Goal: Task Accomplishment & Management: Manage account settings

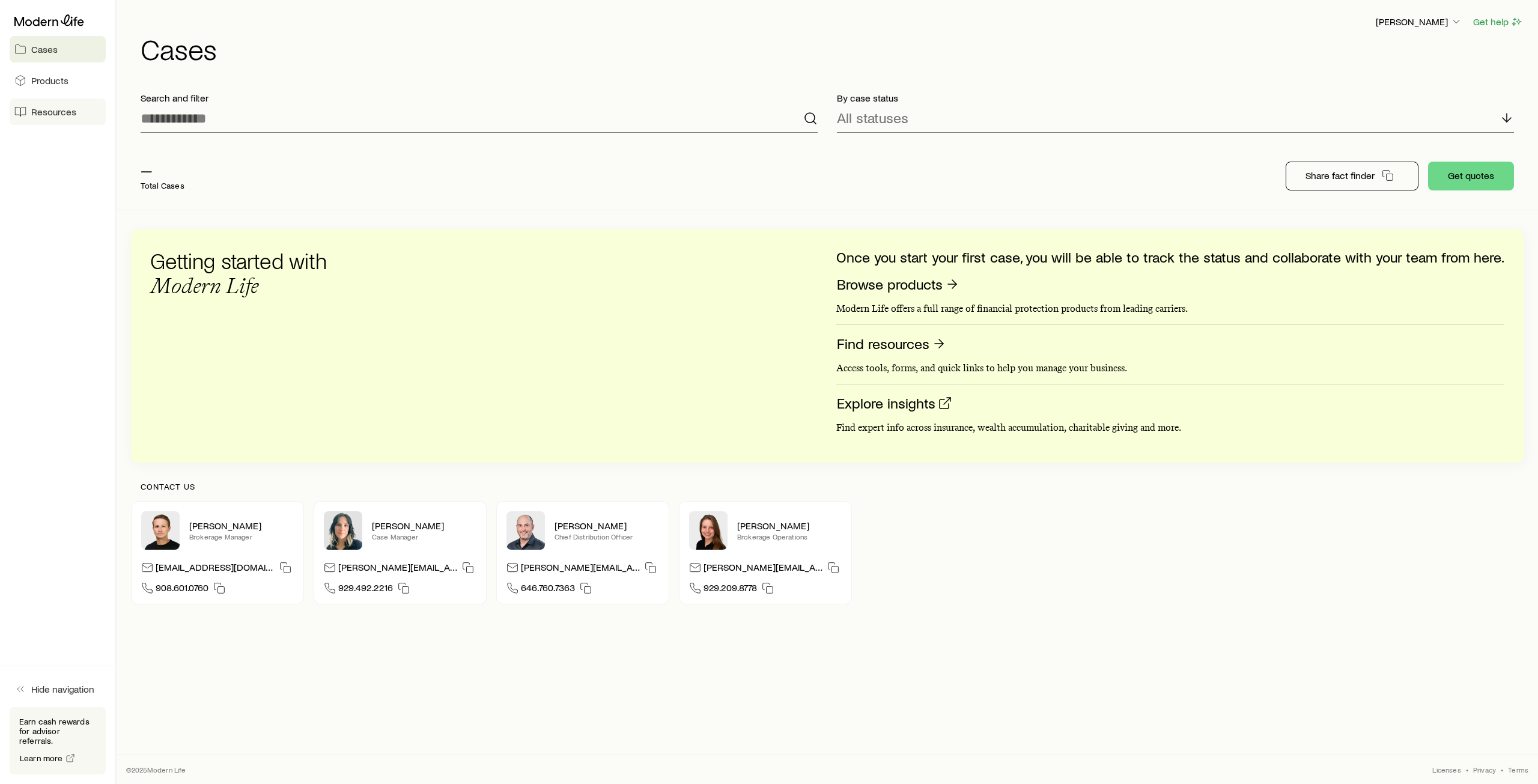
click at [59, 115] on span "Resources" at bounding box center [53, 112] width 45 height 12
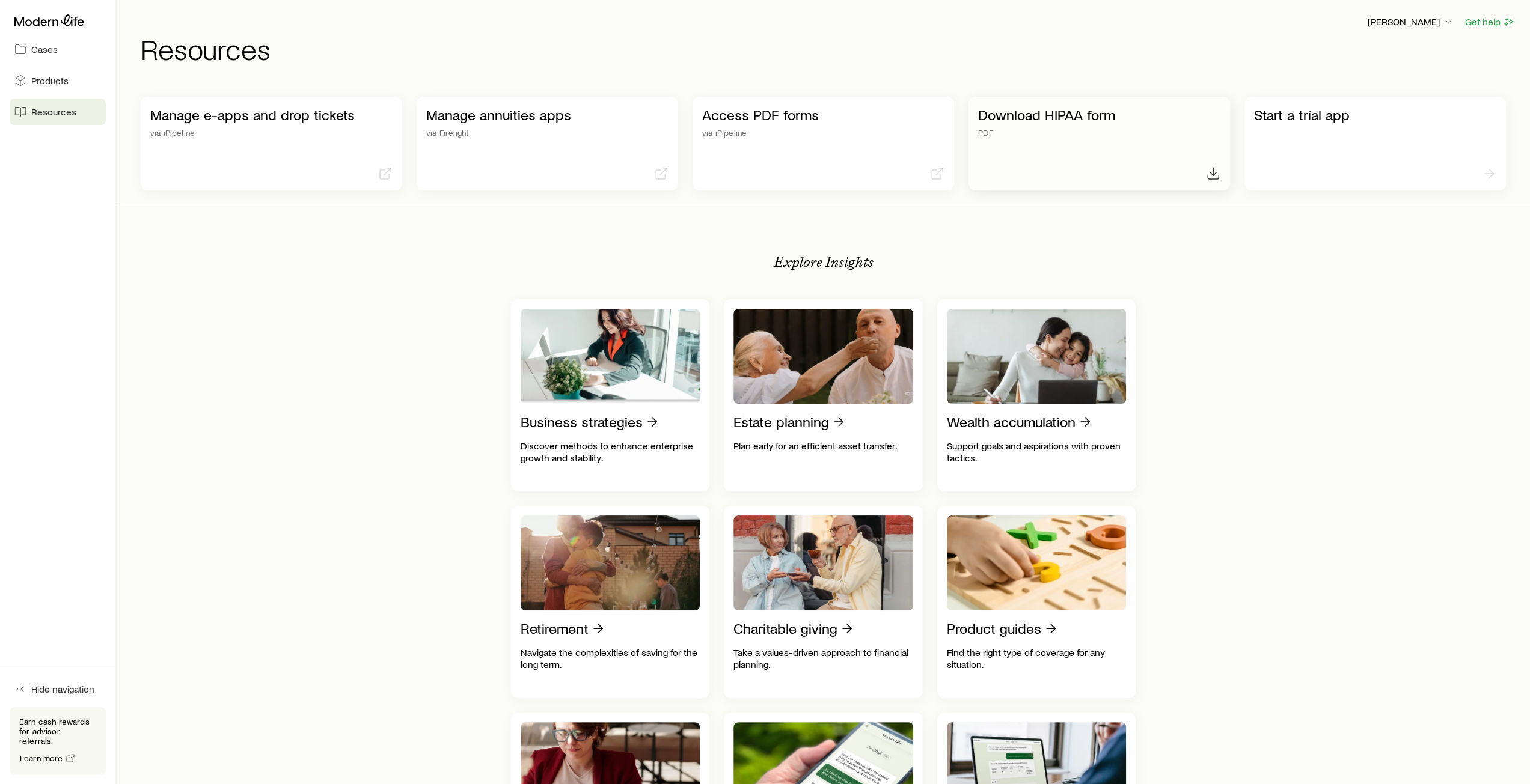
click at [1058, 120] on p "Download HIPAA form" at bounding box center [1099, 115] width 242 height 17
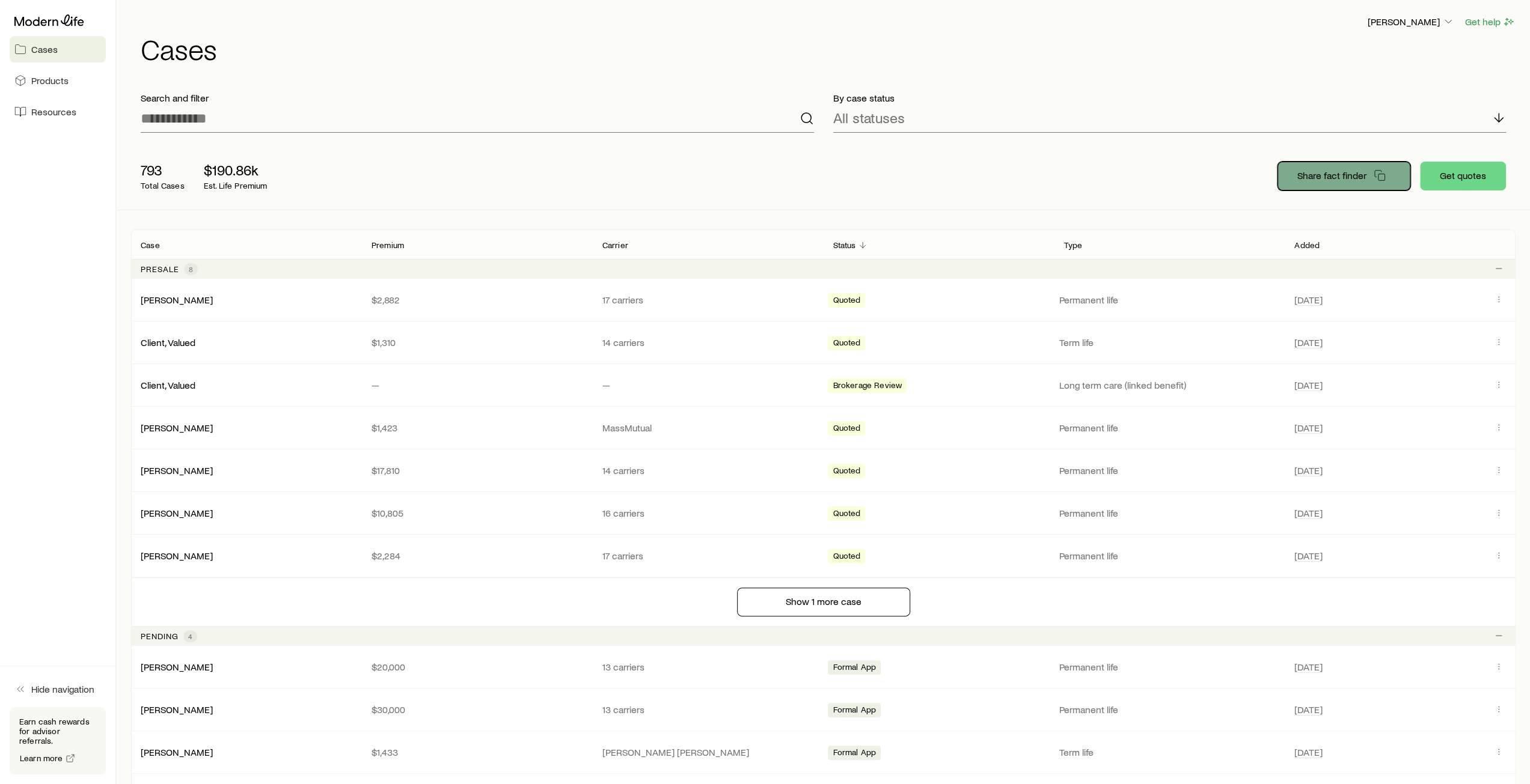
click at [1325, 178] on p "Share fact finder" at bounding box center [1332, 176] width 70 height 12
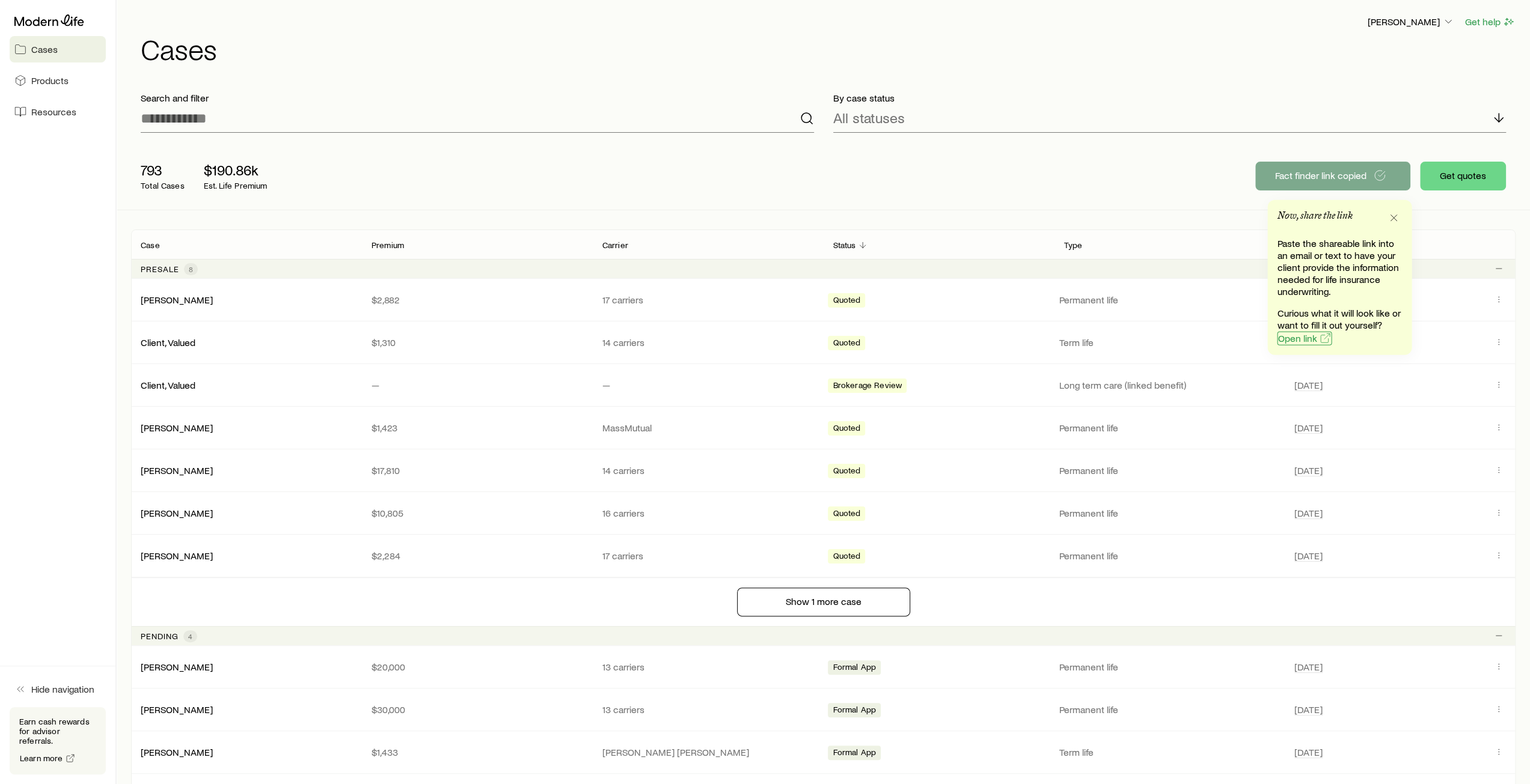
click at [1291, 338] on span "Open link" at bounding box center [1297, 338] width 39 height 9
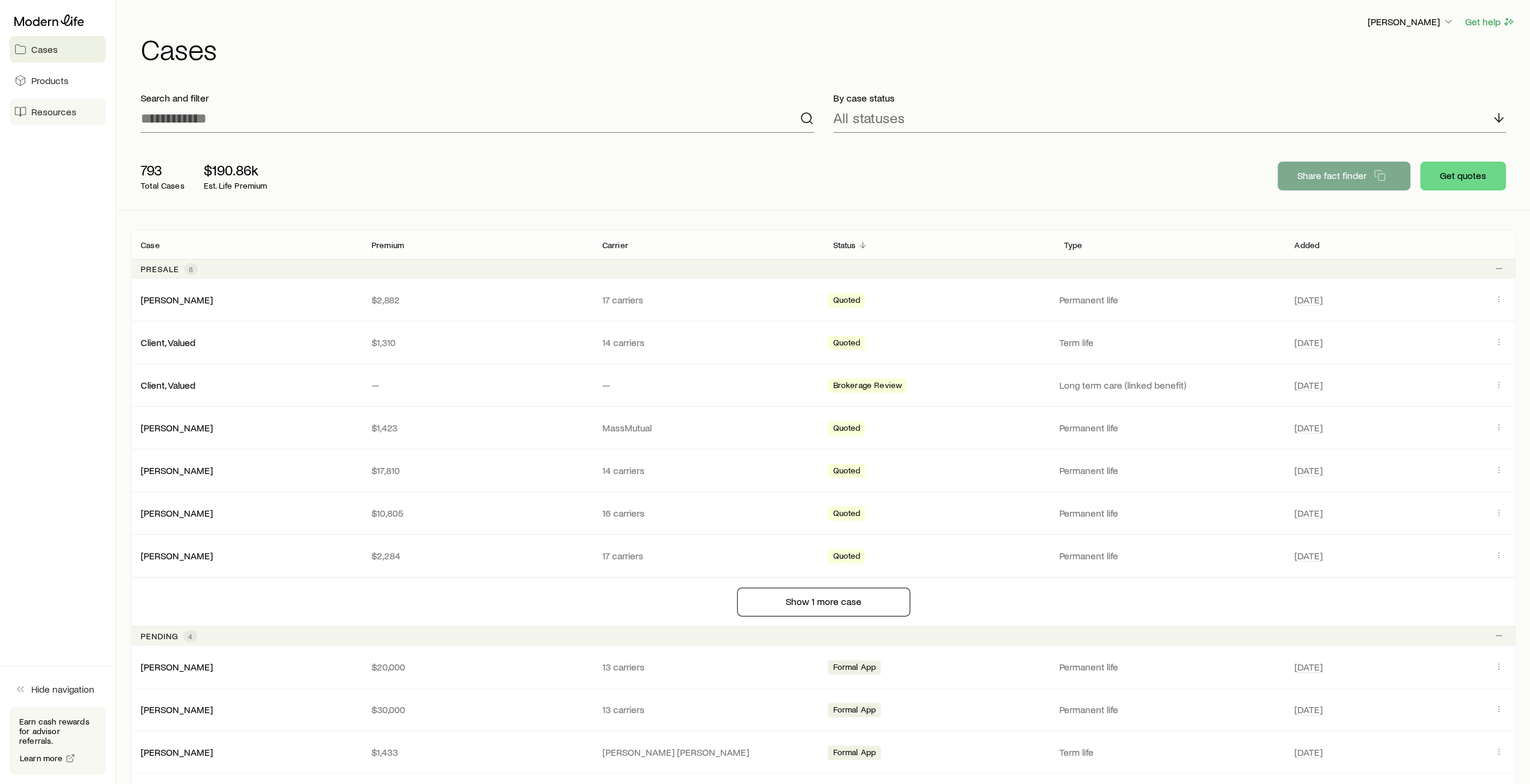
click at [45, 106] on span "Resources" at bounding box center [53, 112] width 45 height 12
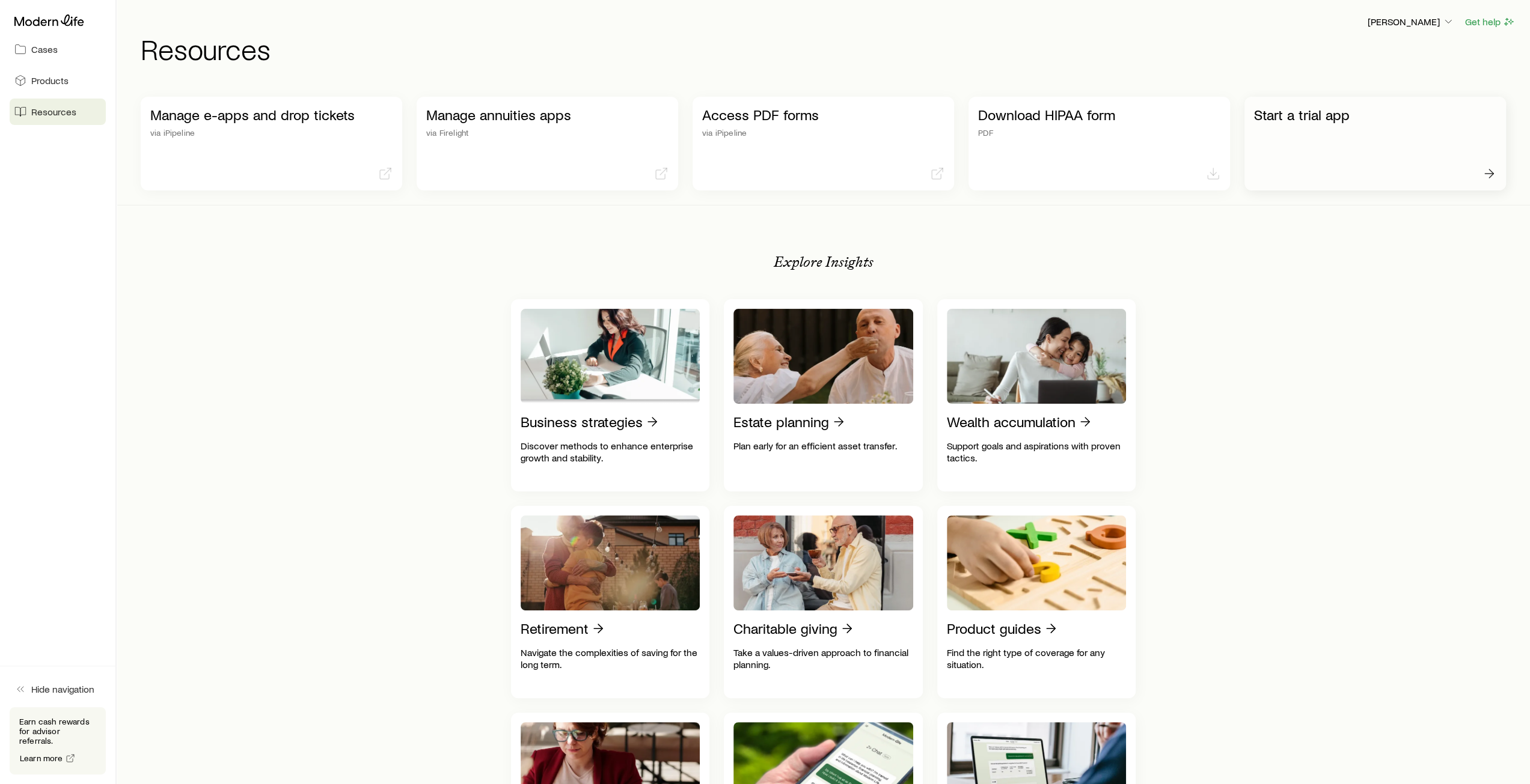
click at [1298, 118] on p "Start a trial app" at bounding box center [1375, 115] width 242 height 17
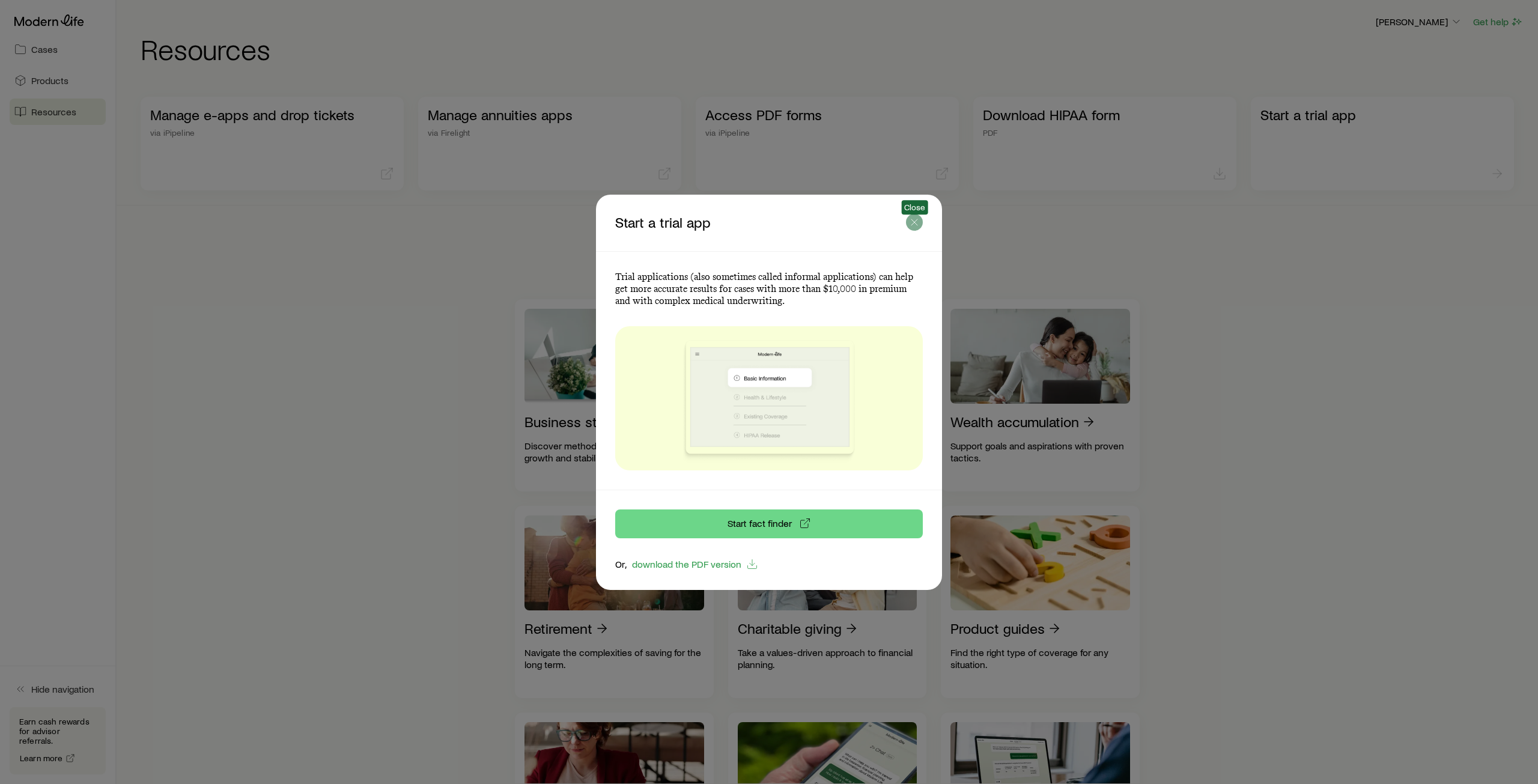
click at [914, 226] on icon "button" at bounding box center [914, 222] width 12 height 12
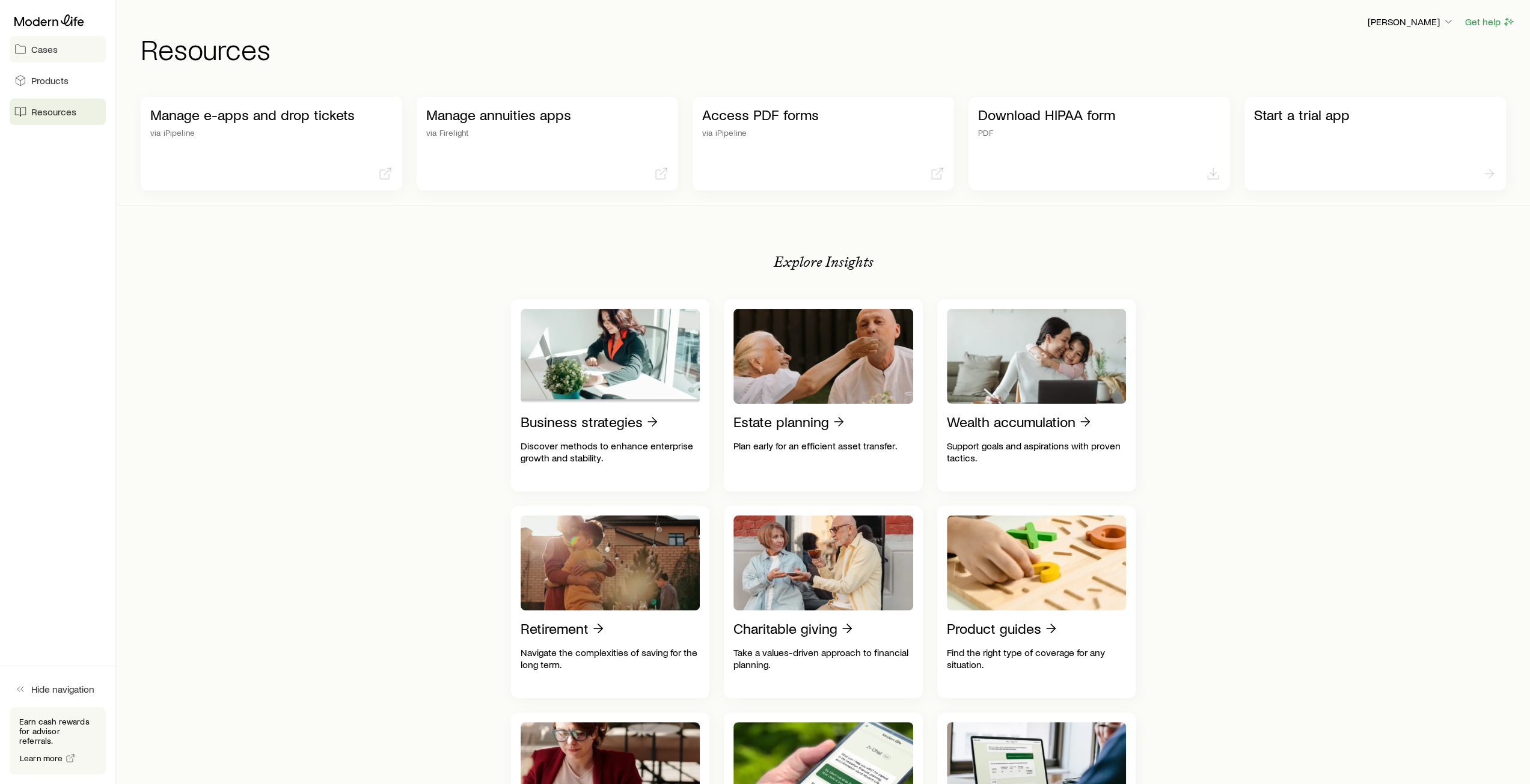
click at [53, 54] on span "Cases" at bounding box center [44, 49] width 27 height 12
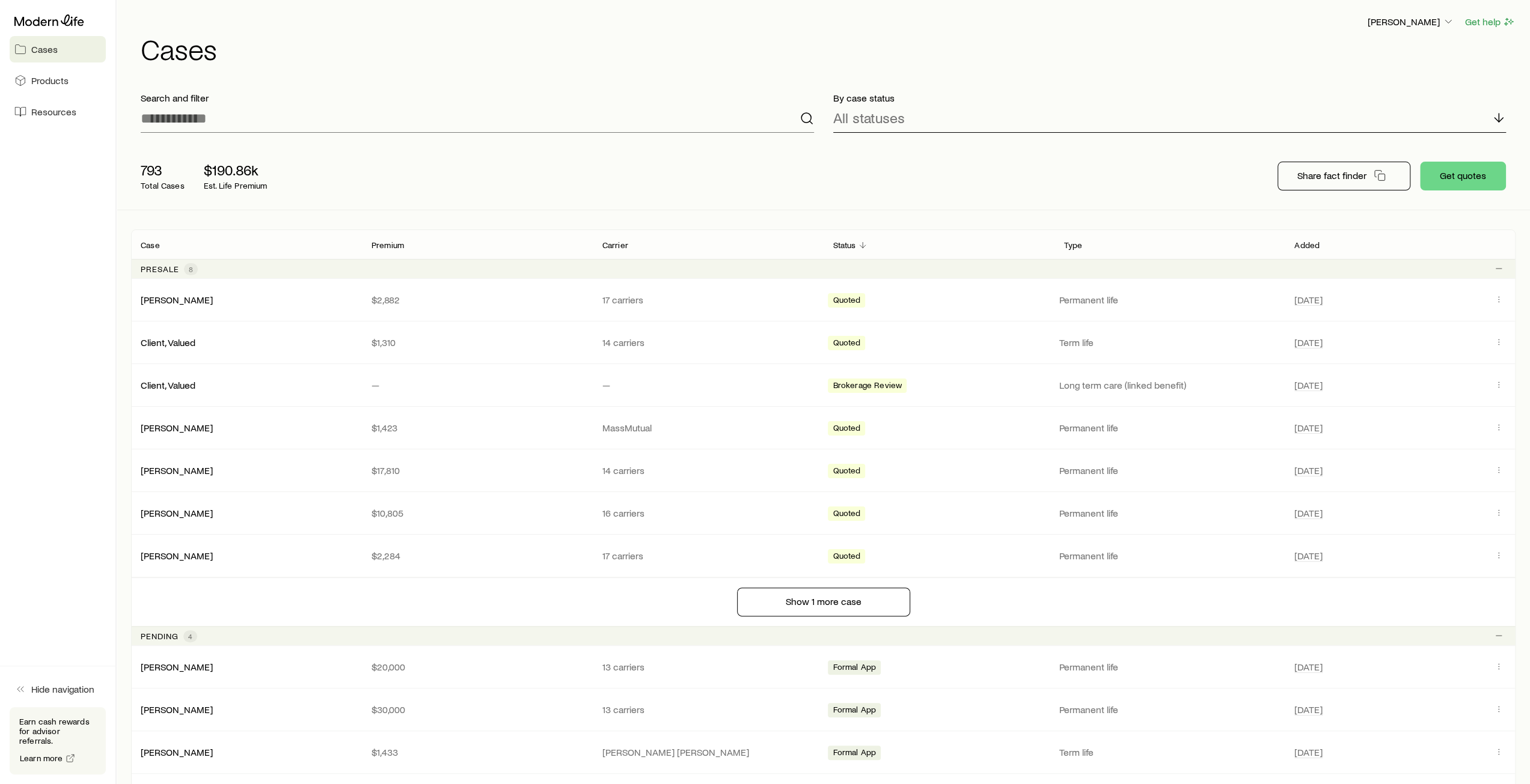
click at [876, 124] on p "All statuses" at bounding box center [868, 118] width 71 height 17
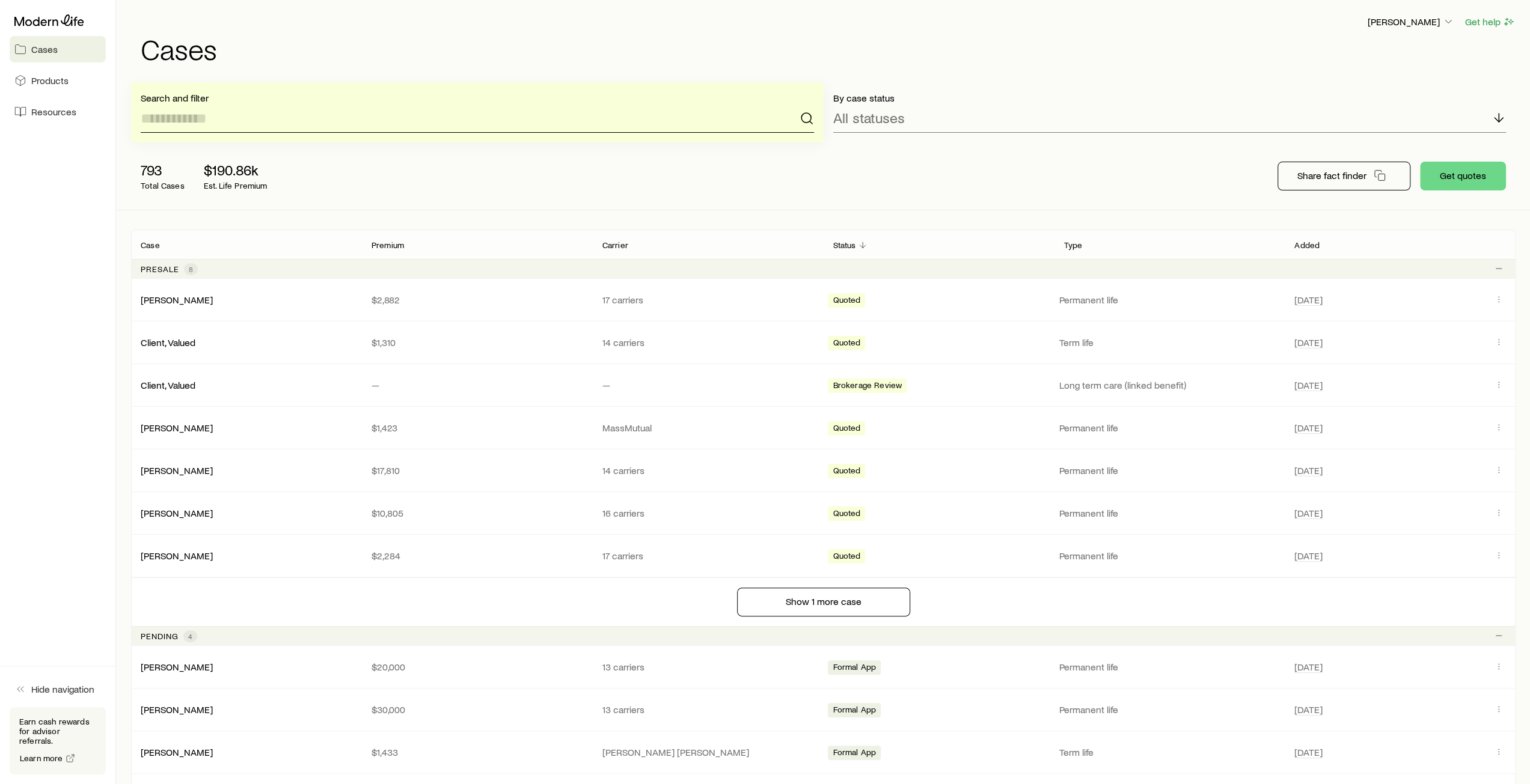
click at [460, 119] on input at bounding box center [477, 118] width 674 height 29
click at [1427, 23] on p "[PERSON_NAME]" at bounding box center [1411, 21] width 87 height 12
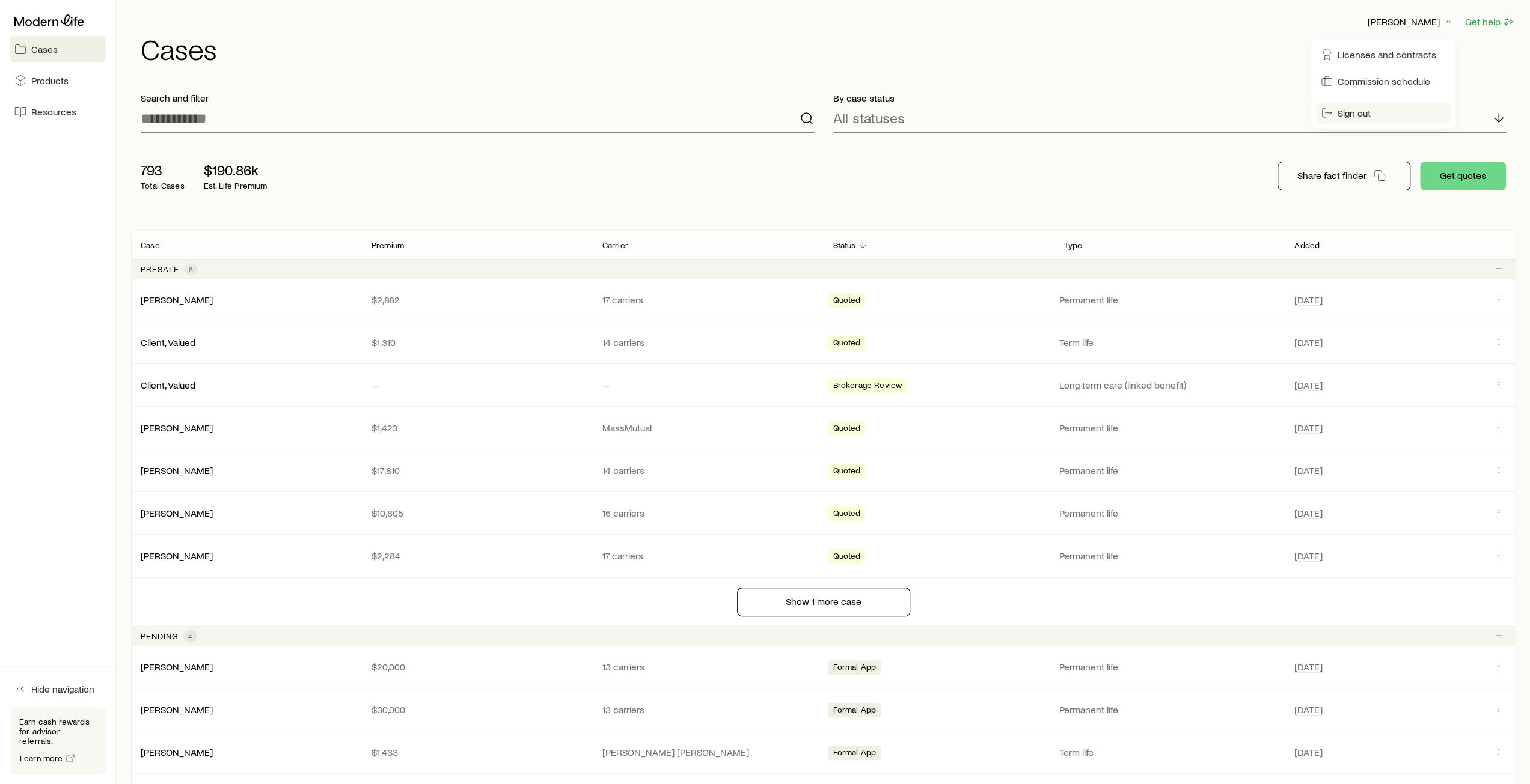
click at [1356, 111] on span "Sign out" at bounding box center [1354, 113] width 33 height 12
